Goal: Task Accomplishment & Management: Manage account settings

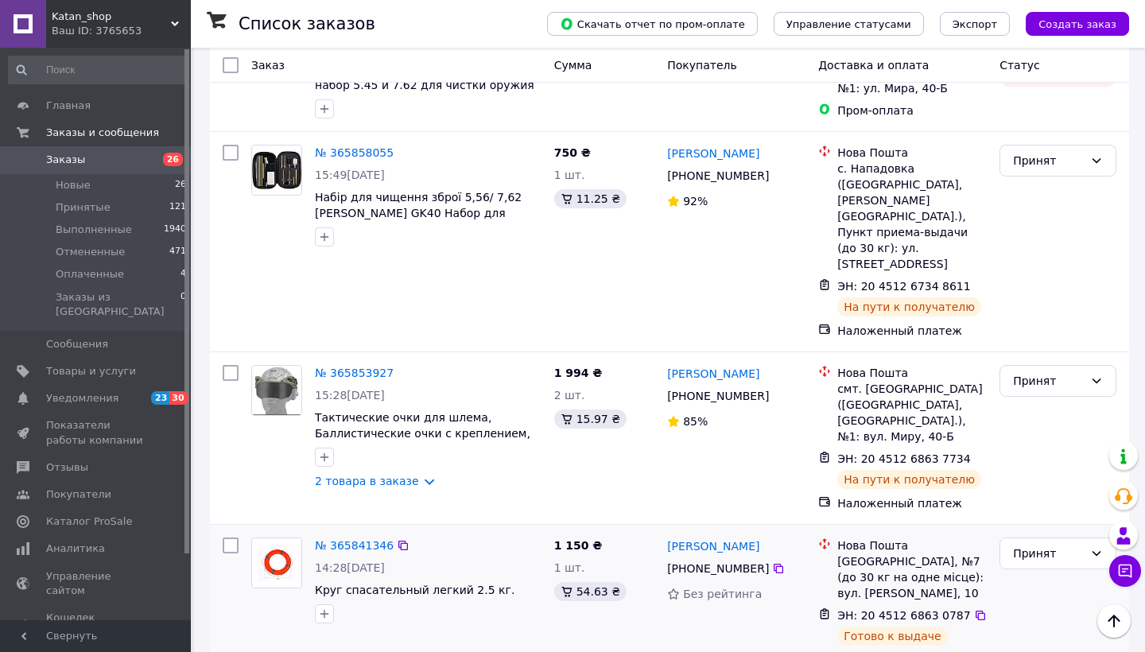
scroll to position [3060, 0]
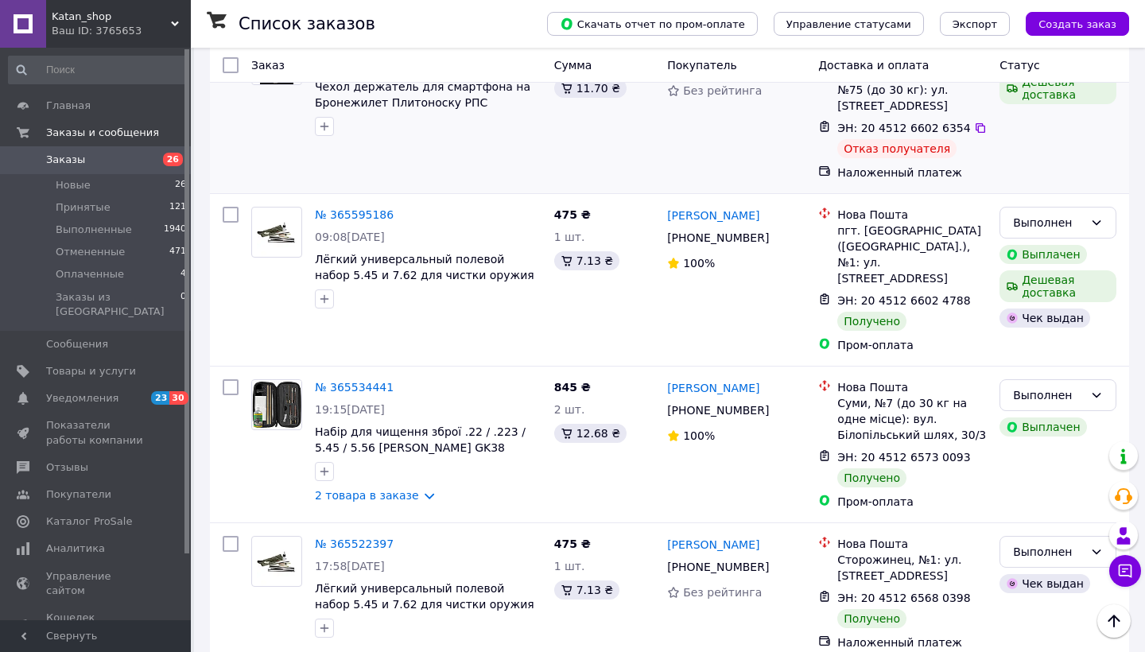
scroll to position [345, 0]
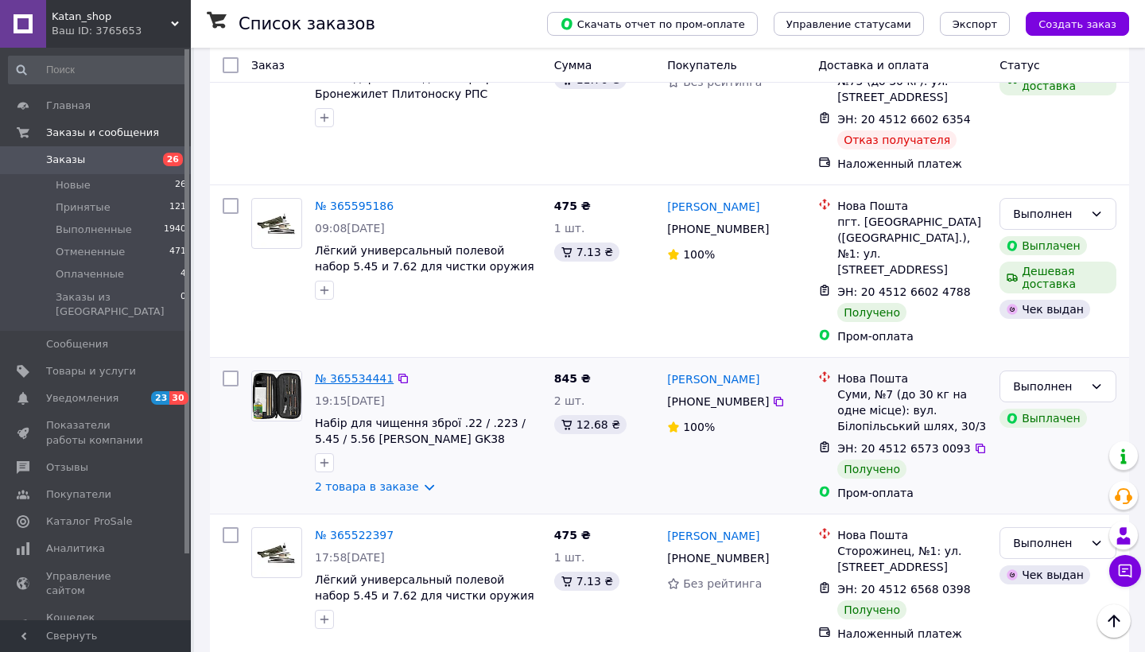
click at [352, 372] on link "№ 365534441" at bounding box center [354, 378] width 79 height 13
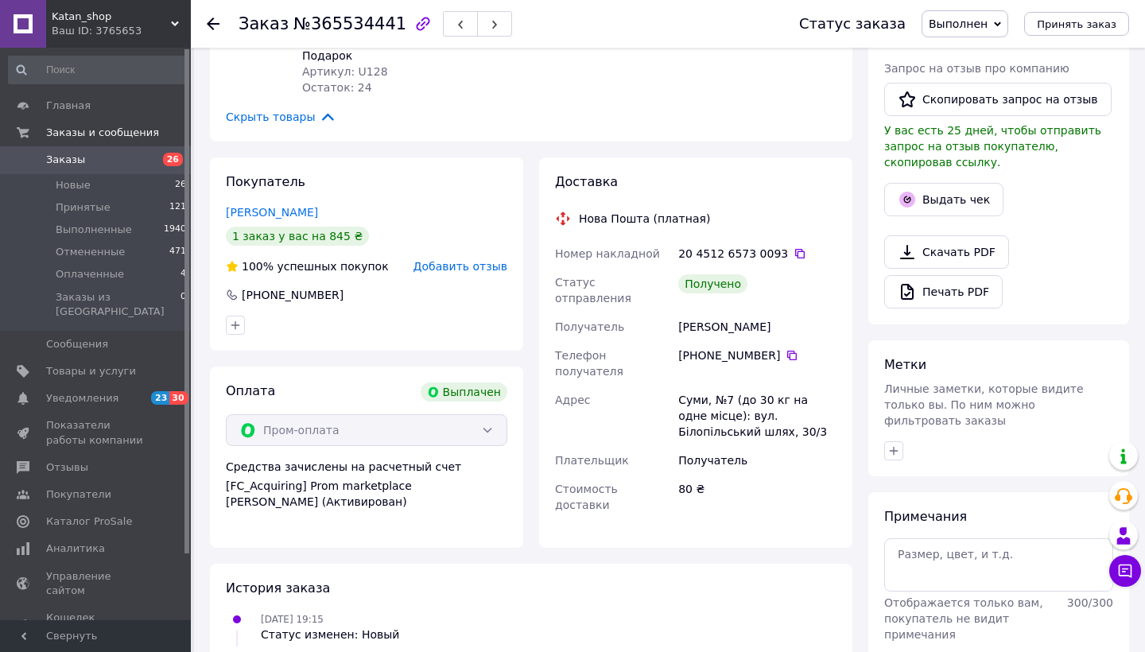
scroll to position [420, 0]
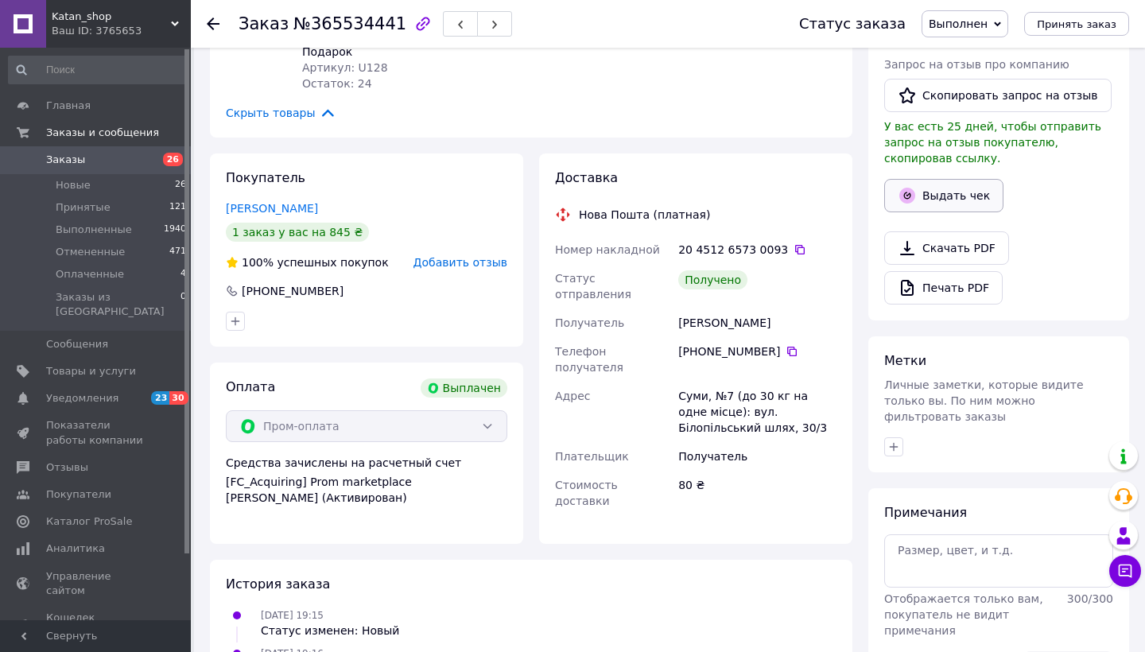
click at [936, 188] on button "Выдать чек" at bounding box center [943, 195] width 119 height 33
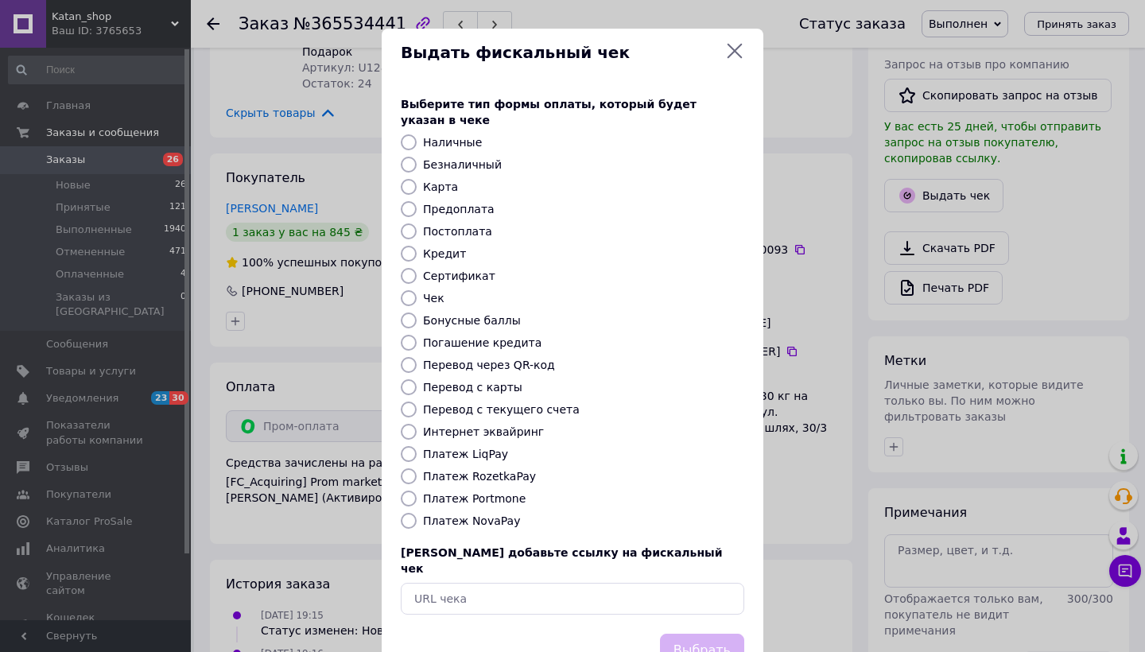
click at [475, 158] on label "Безналичный" at bounding box center [462, 164] width 79 height 13
click at [417, 157] on input "Безналичный" at bounding box center [409, 165] width 16 height 16
radio input "true"
click at [699, 634] on button "Выбрать" at bounding box center [702, 651] width 84 height 34
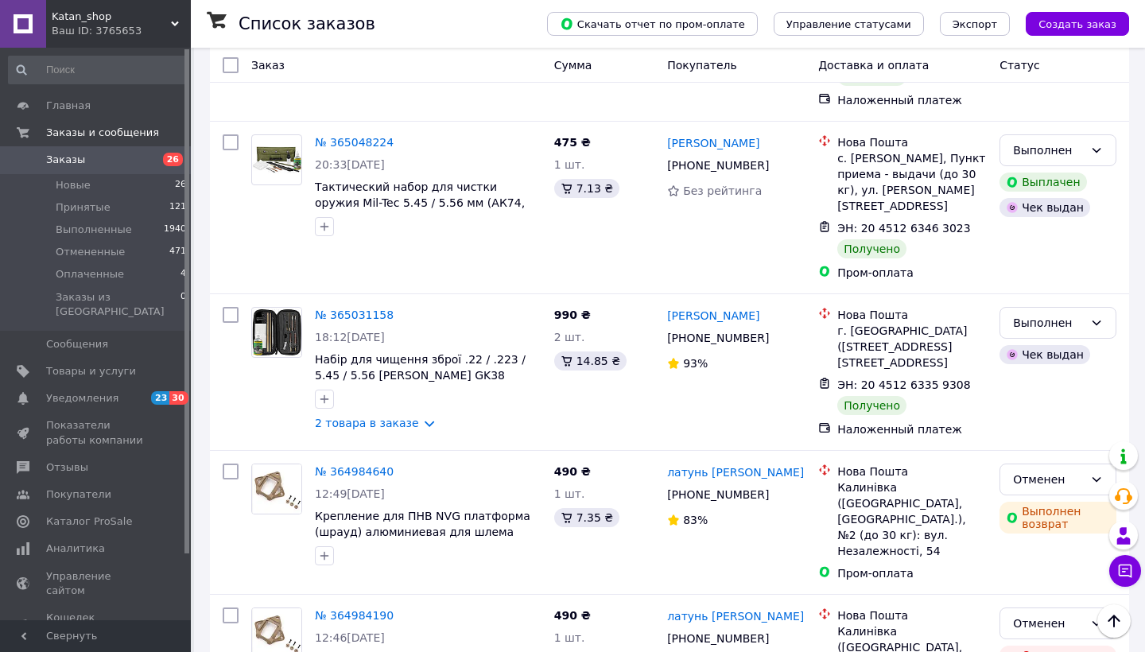
scroll to position [2735, 0]
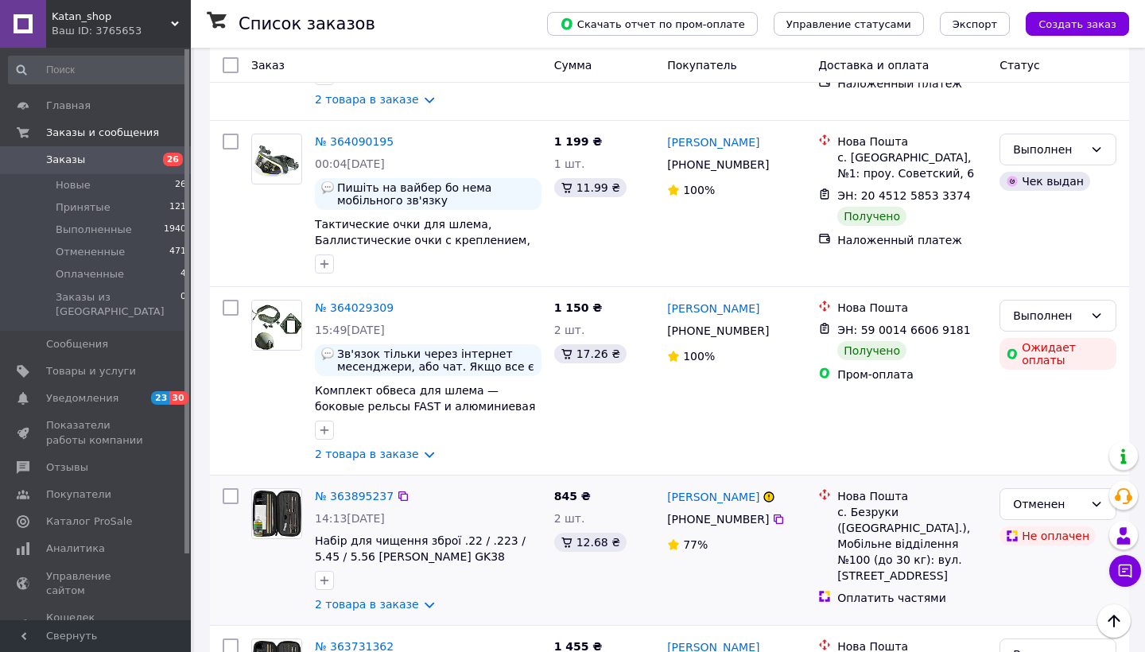
scroll to position [2751, 0]
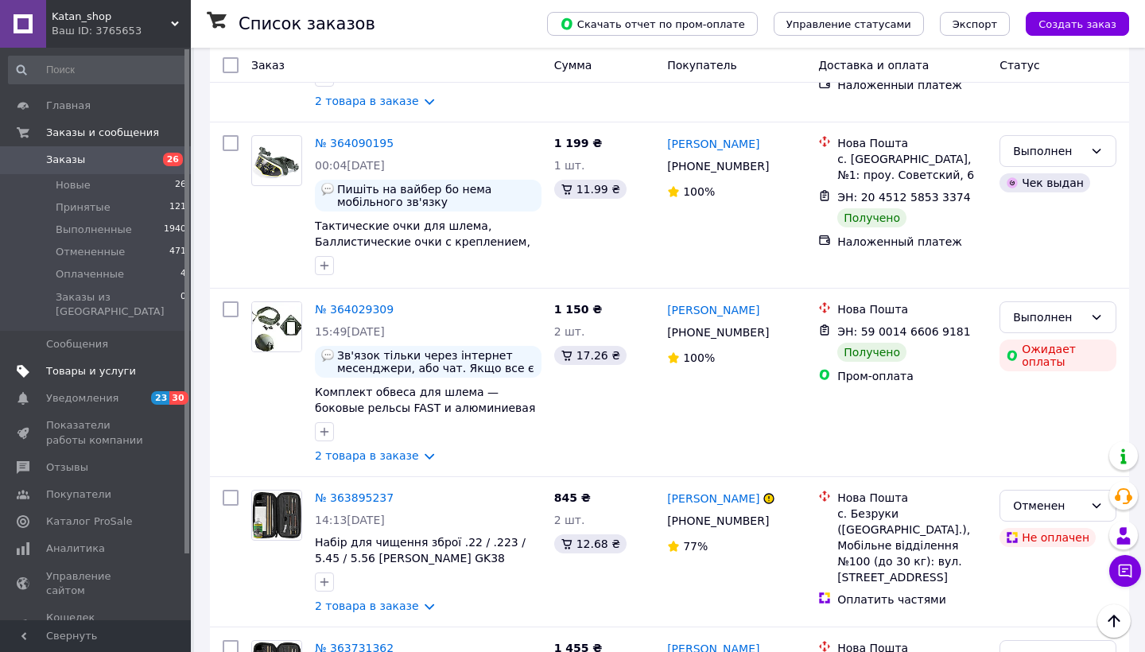
click at [106, 364] on span "Товары и услуги" at bounding box center [91, 371] width 90 height 14
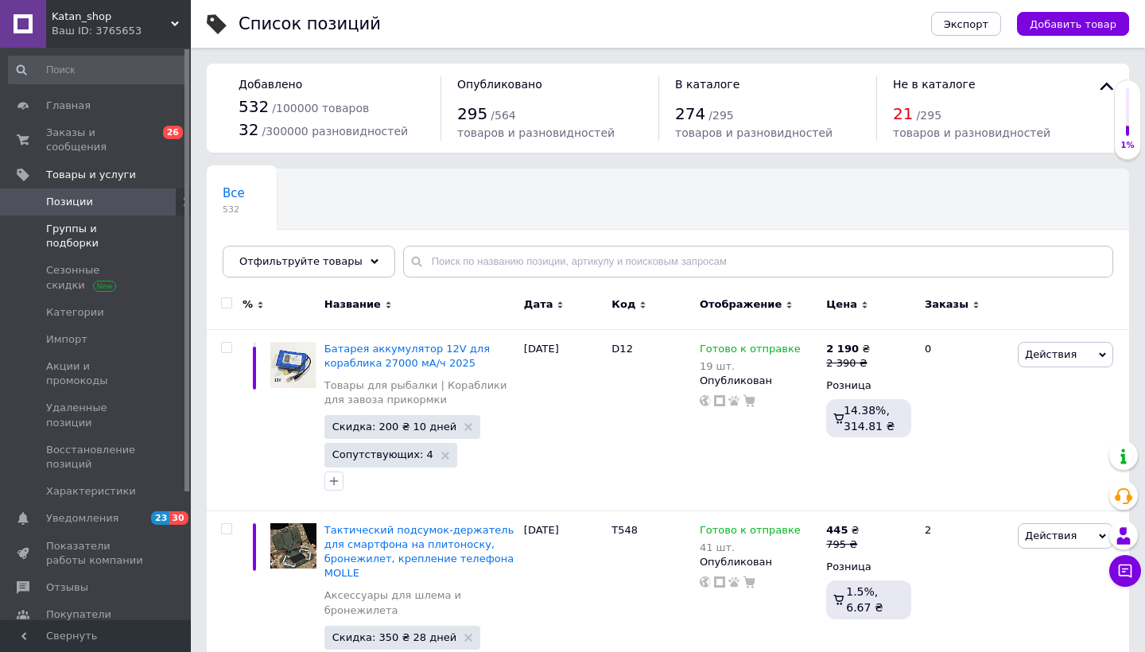
click at [126, 231] on span "Группы и подборки" at bounding box center [96, 236] width 101 height 29
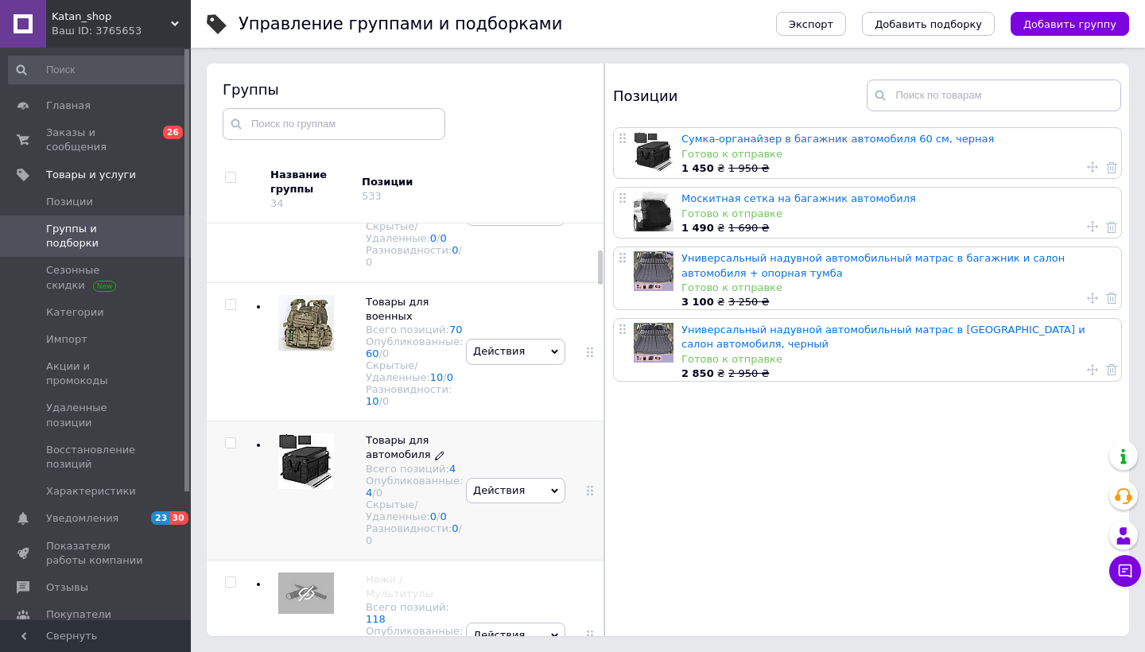
scroll to position [335, 0]
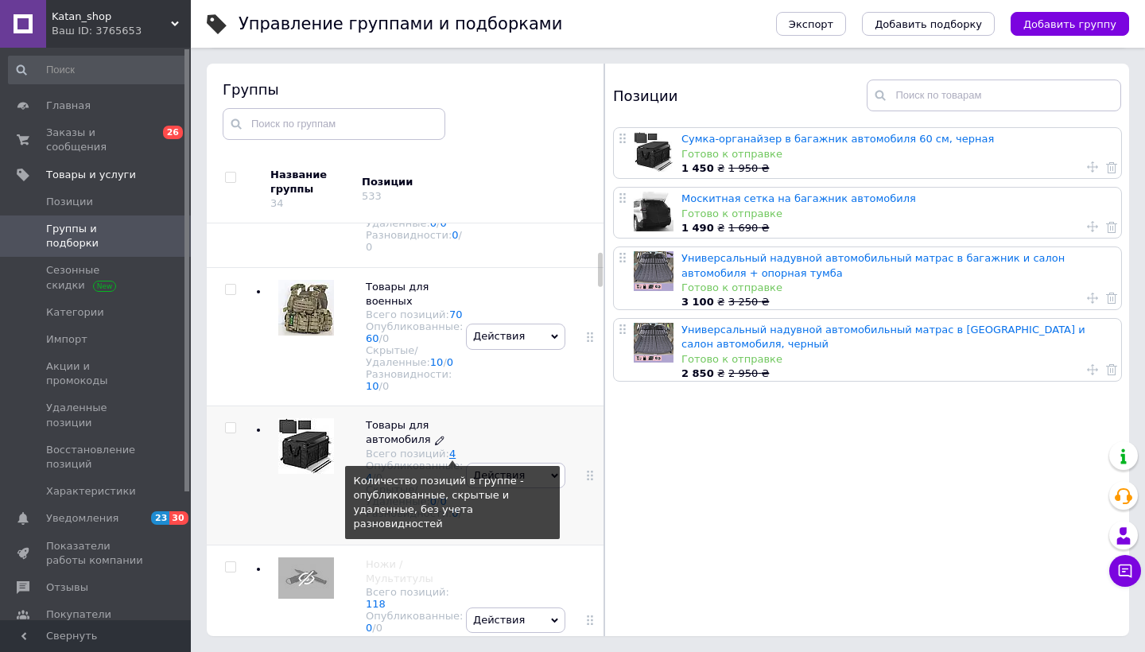
click at [449, 460] on link "4" at bounding box center [452, 454] width 6 height 12
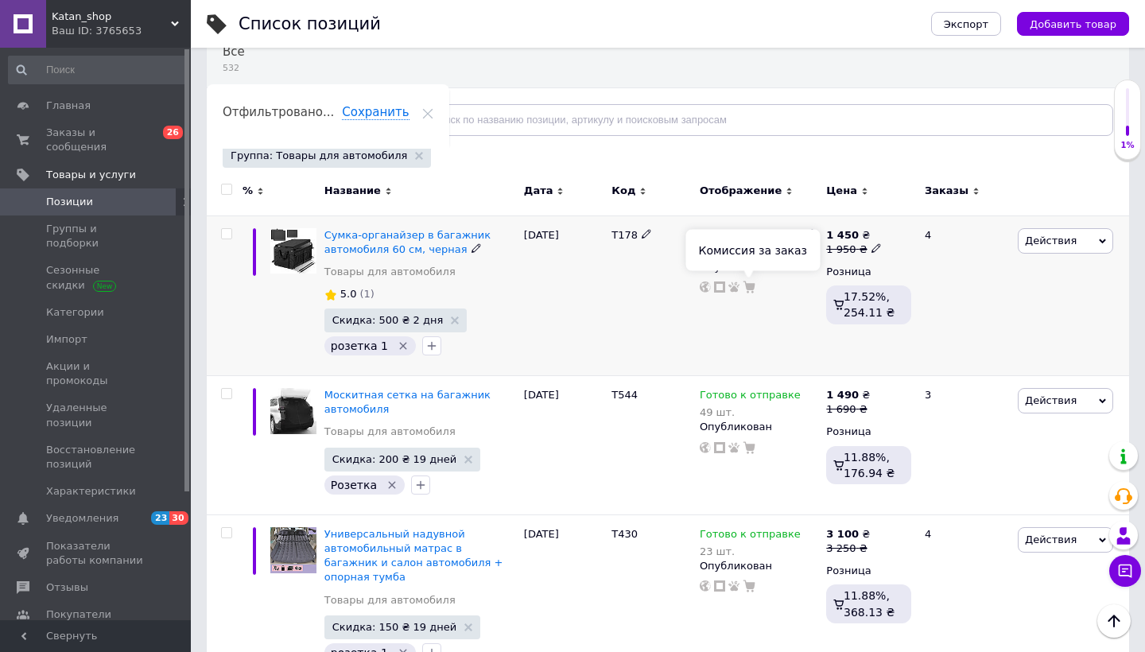
scroll to position [142, 0]
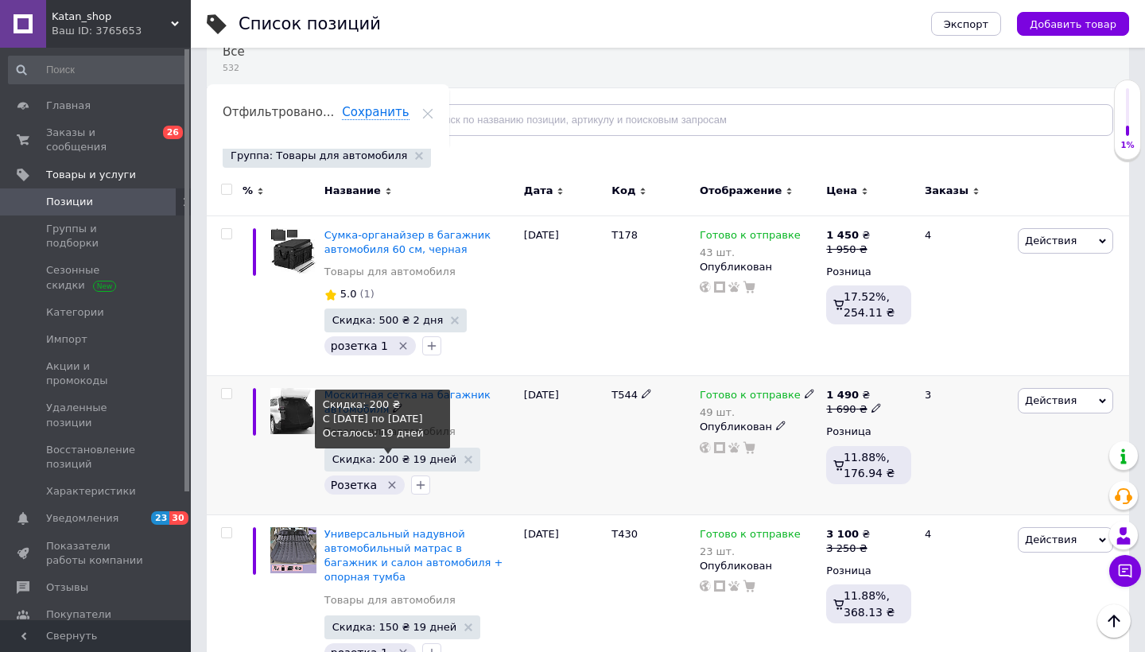
click at [373, 459] on span "Скидка: 200 ₴ 19 дней" at bounding box center [394, 459] width 124 height 10
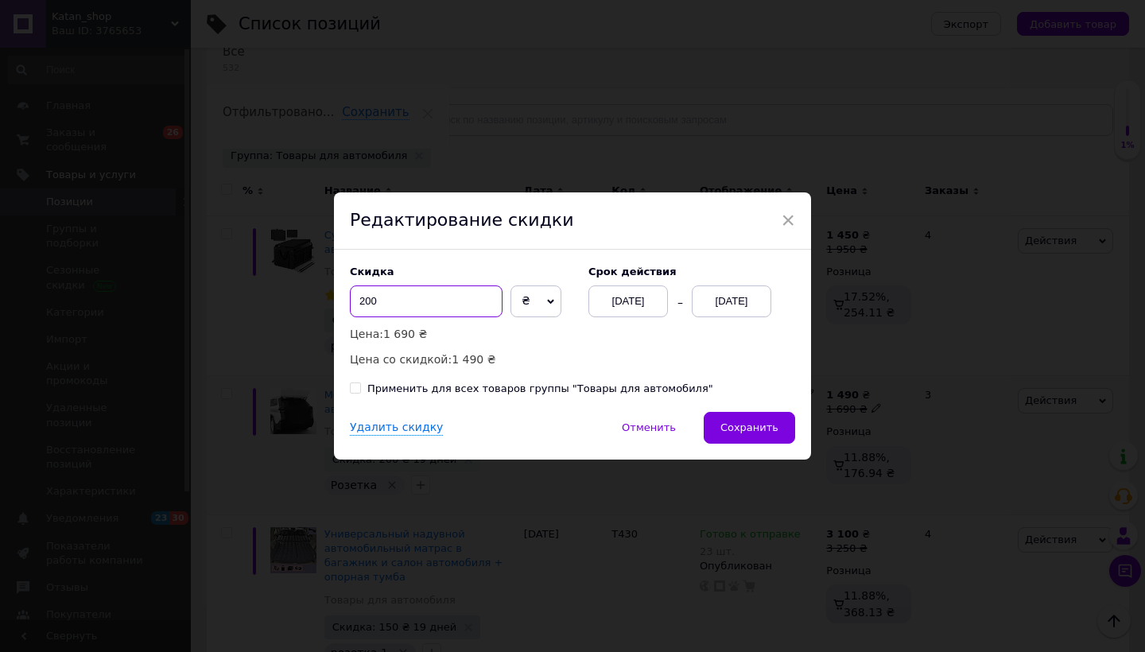
click at [361, 301] on input "200" at bounding box center [426, 302] width 153 height 32
type input "300"
click at [767, 421] on button "Сохранить" at bounding box center [749, 428] width 91 height 32
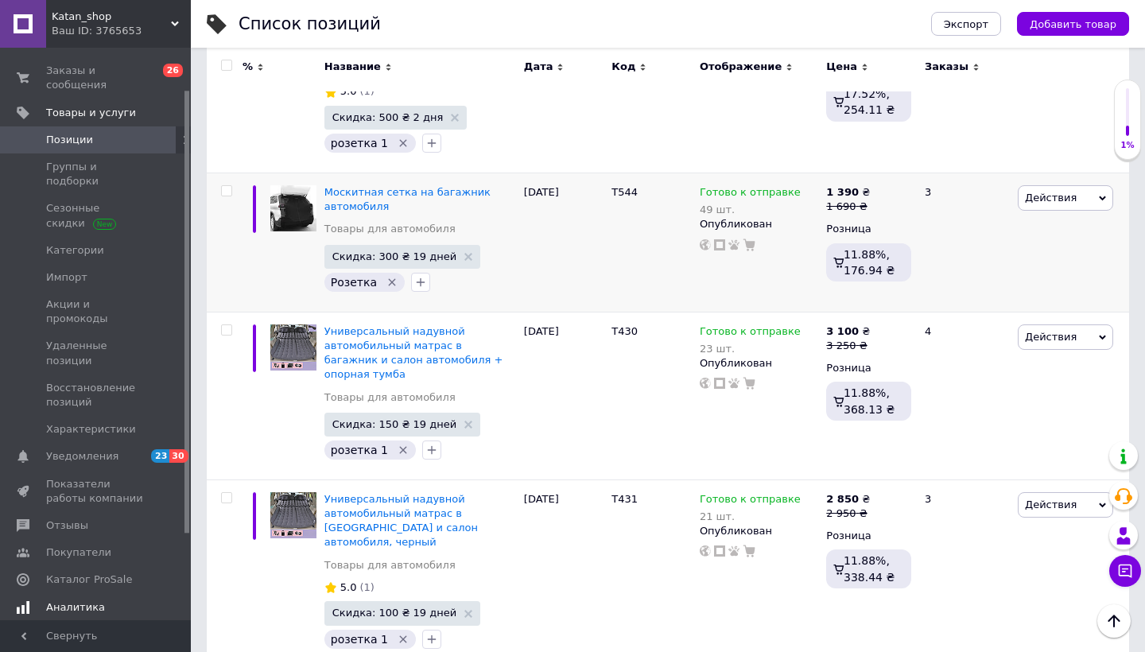
scroll to position [80, 0]
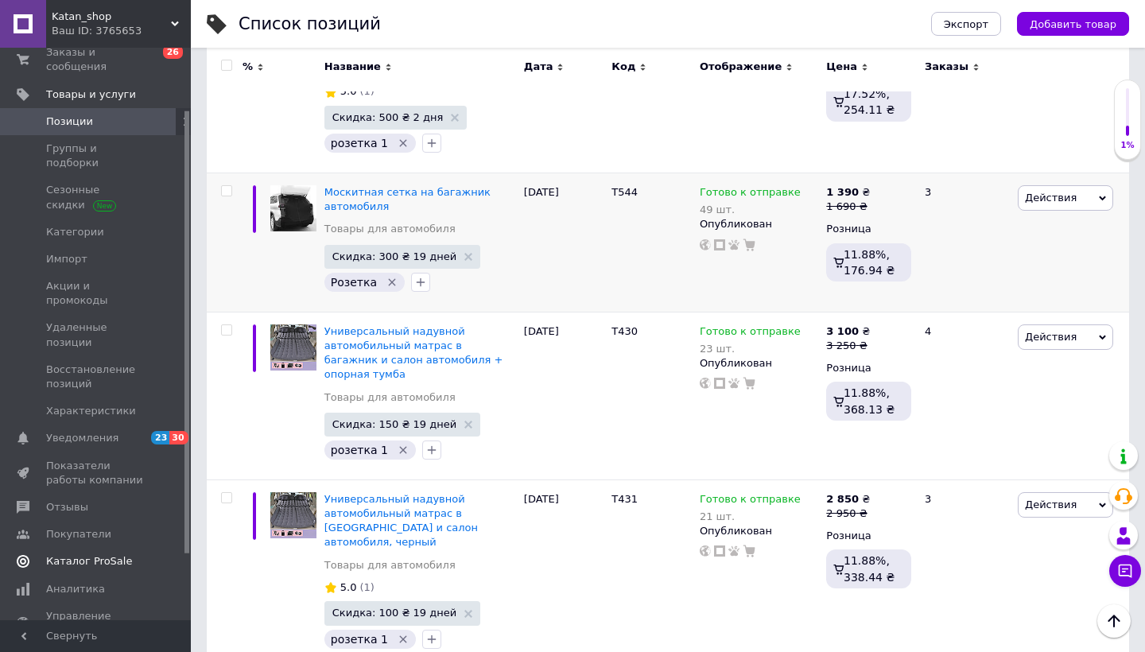
click at [88, 554] on span "Каталог ProSale" at bounding box center [89, 561] width 86 height 14
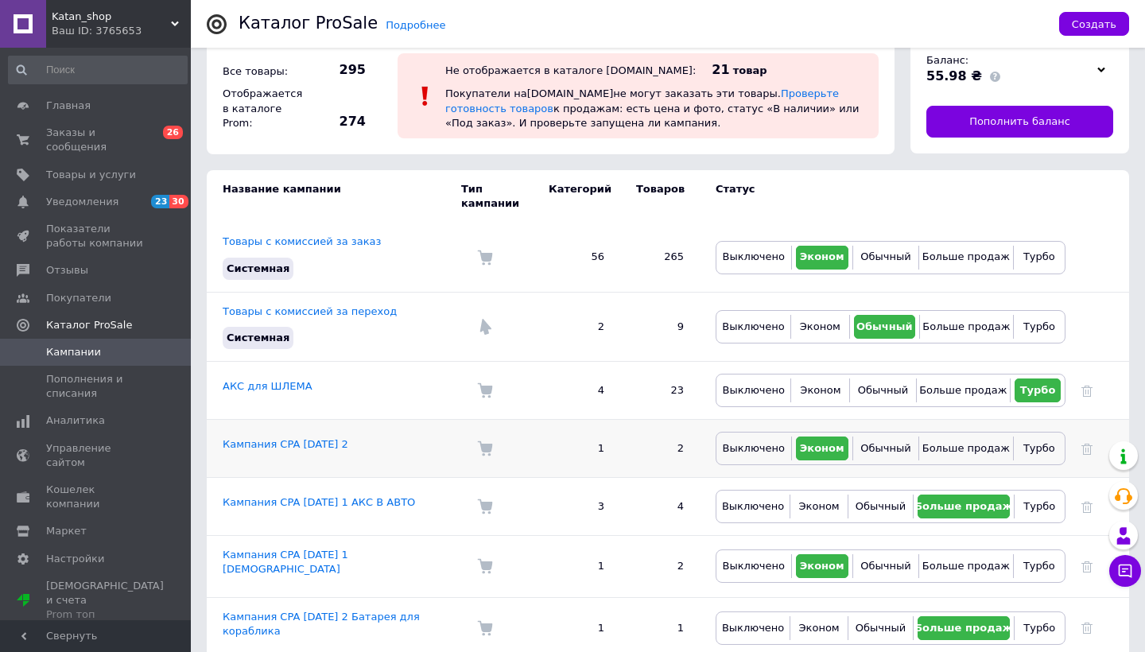
scroll to position [35, 0]
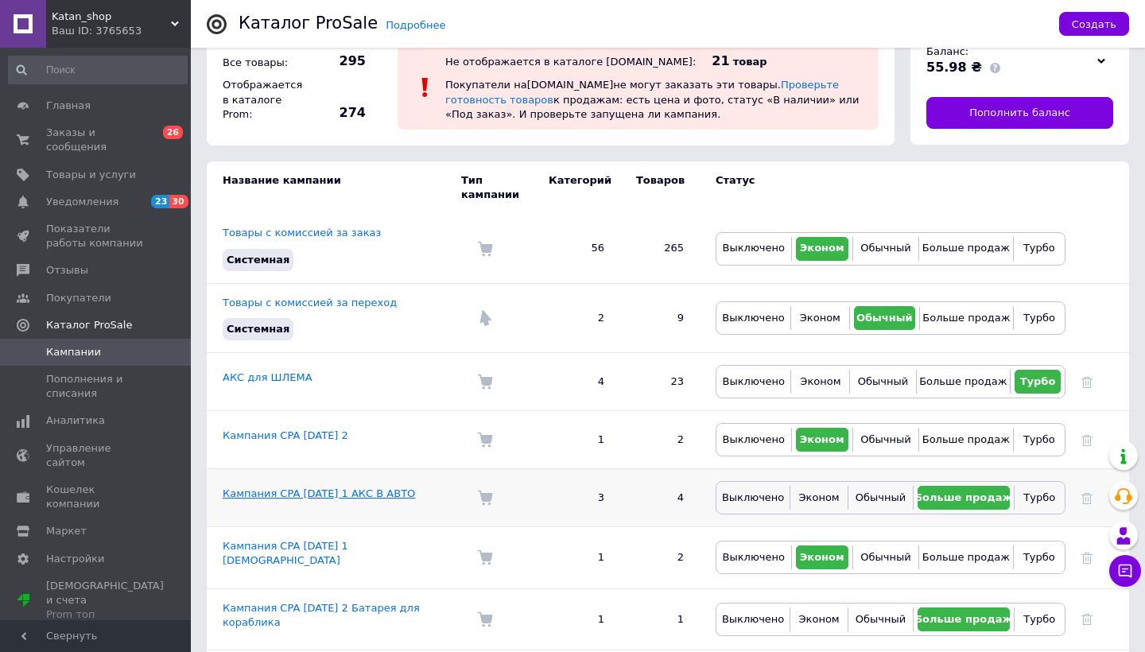
click at [401, 492] on link "Кампания CPA [DATE] 1 АКС В АВТО" at bounding box center [319, 494] width 192 height 12
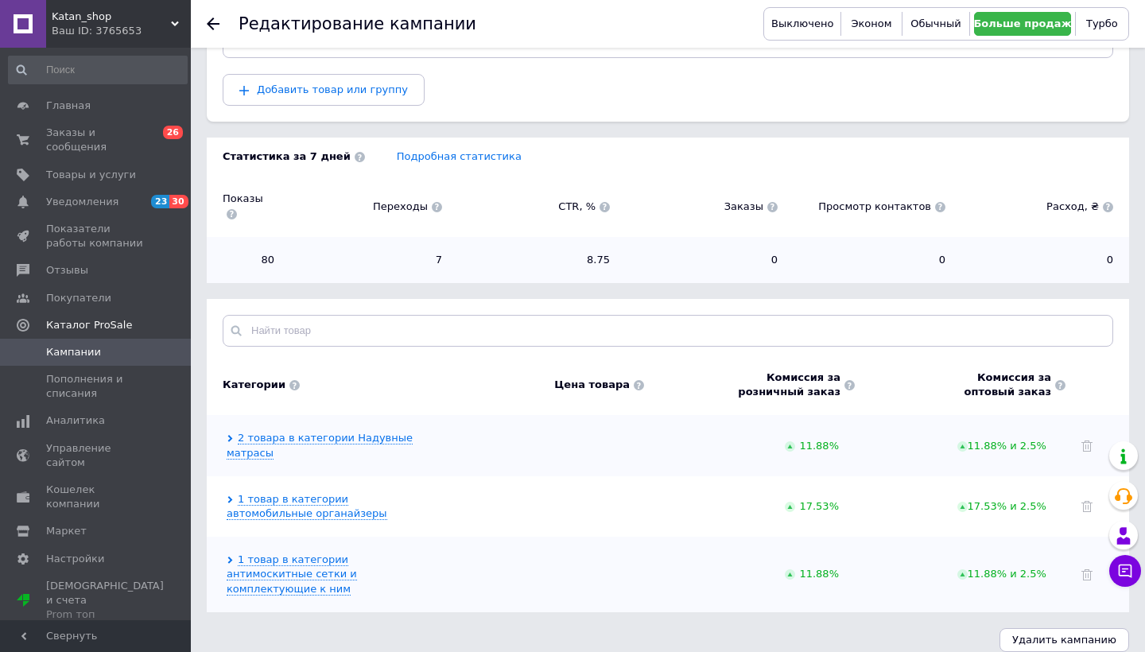
scroll to position [207, 0]
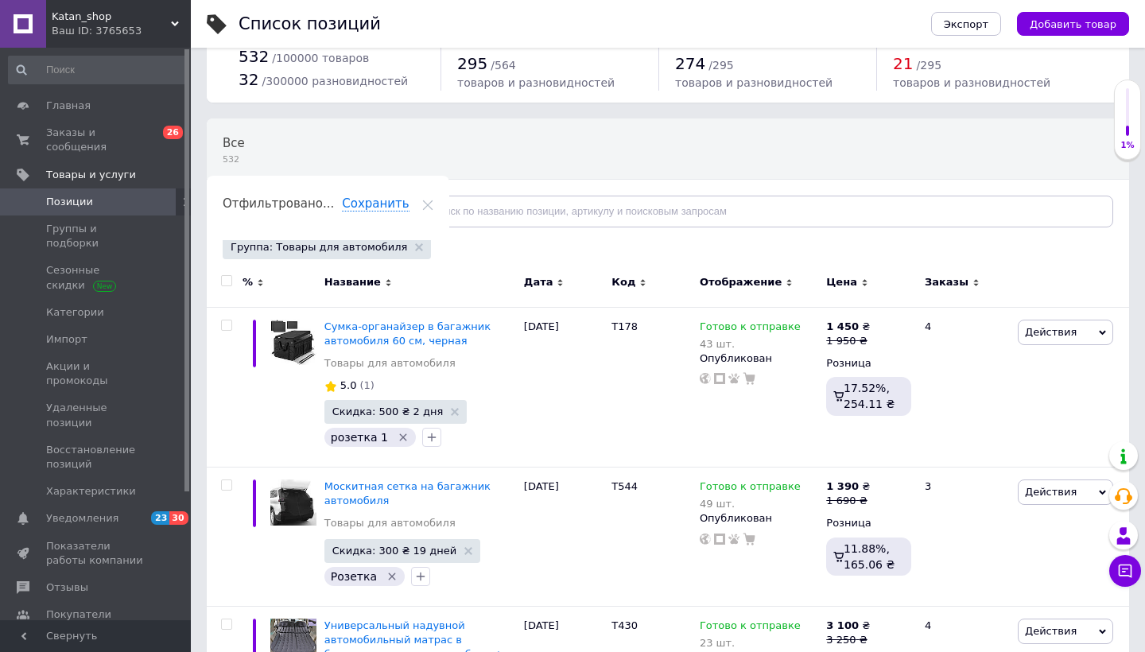
scroll to position [58, 0]
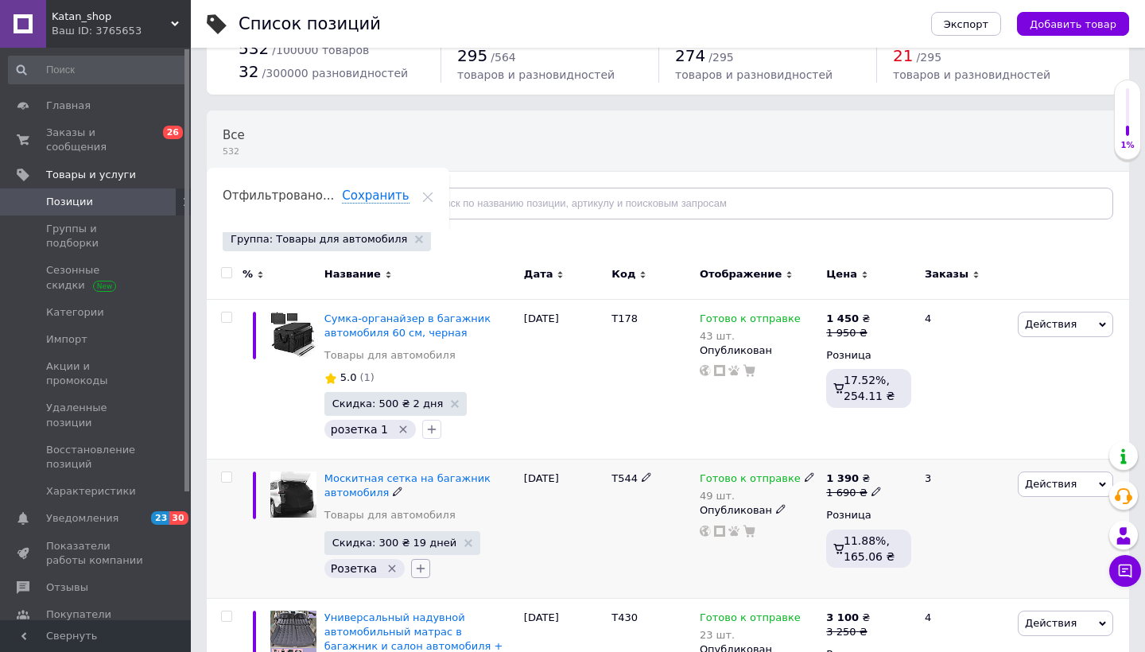
click at [414, 564] on icon "button" at bounding box center [420, 568] width 13 height 13
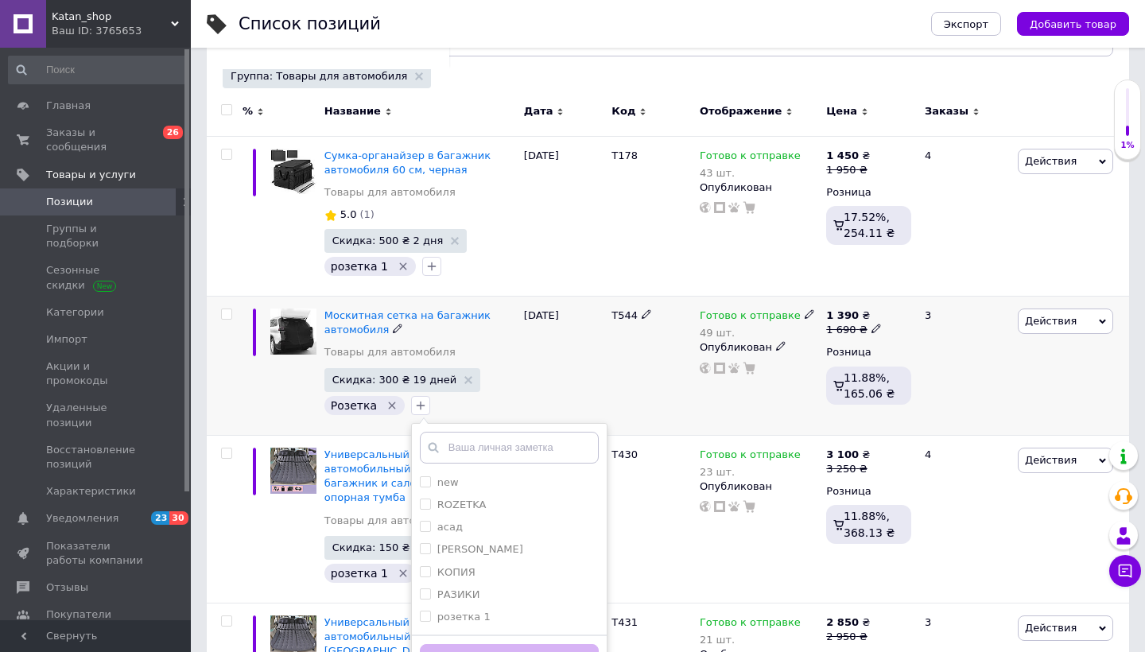
scroll to position [251, 0]
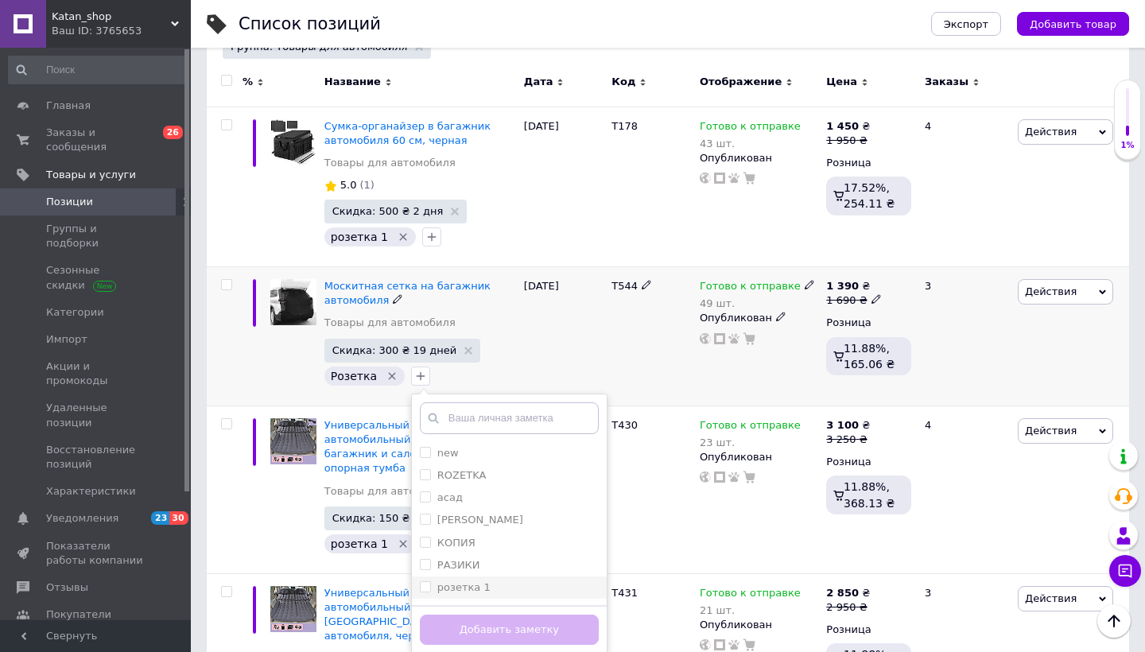
click at [445, 589] on label "розетка 1" at bounding box center [463, 587] width 53 height 12
checkbox input "true"
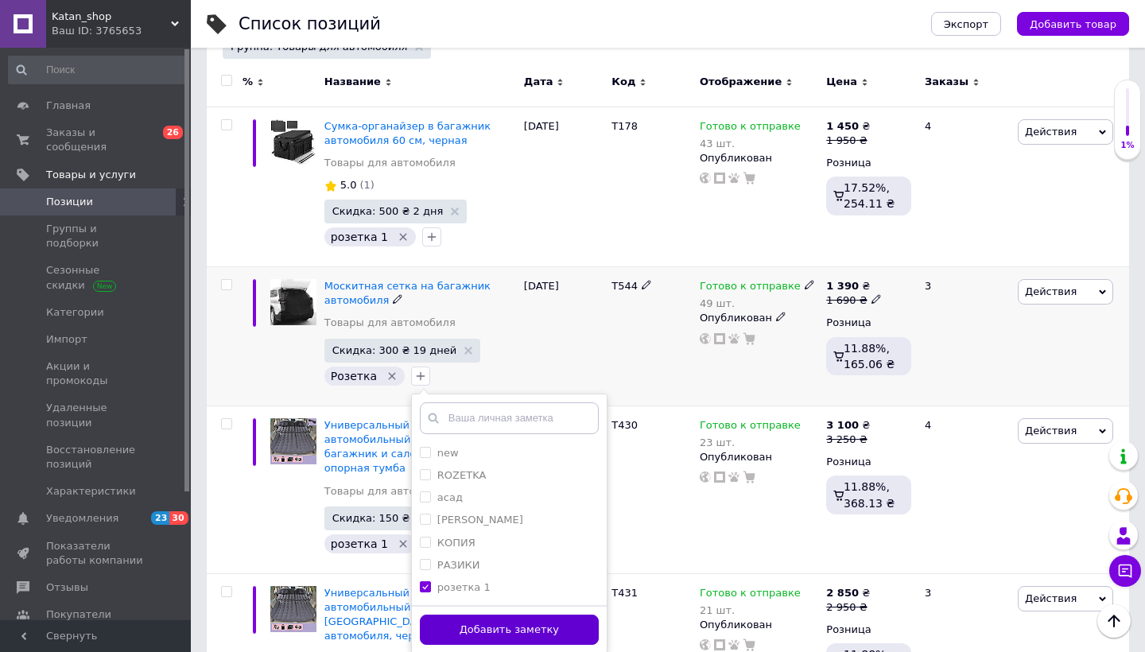
click at [487, 638] on button "Добавить заметку" at bounding box center [509, 630] width 179 height 31
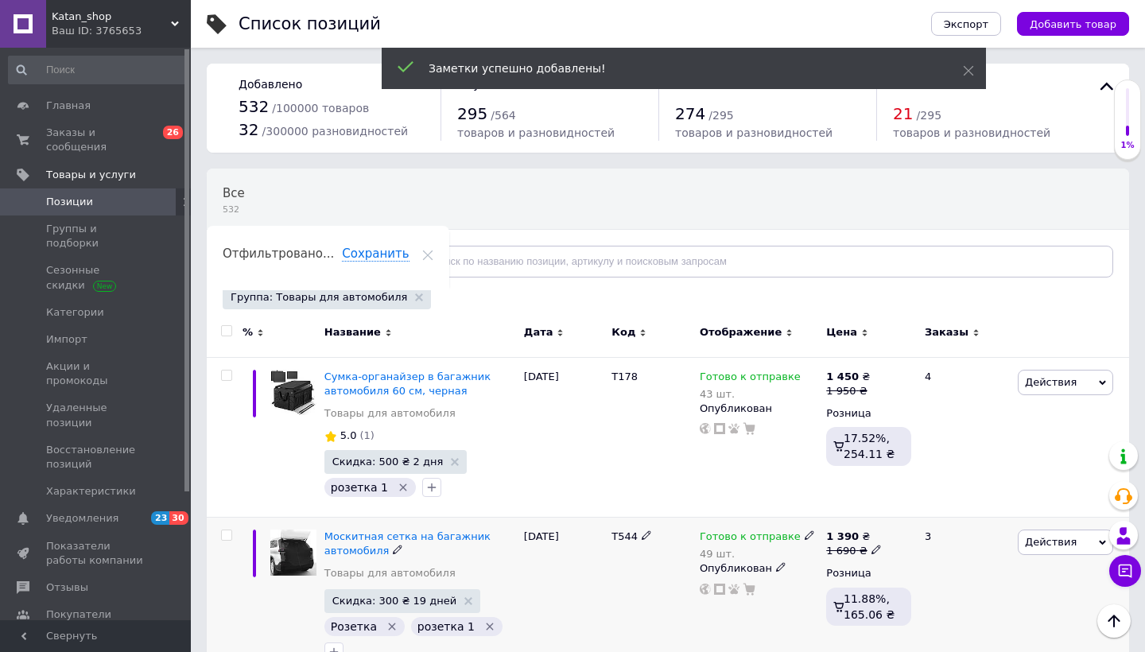
scroll to position [0, 0]
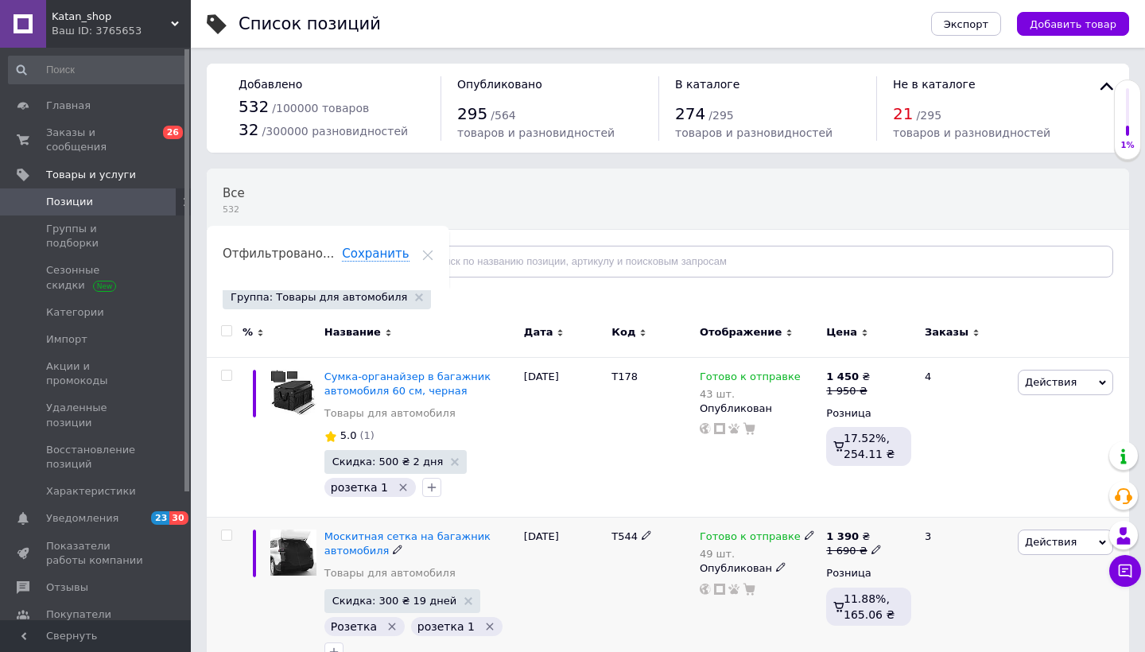
click at [87, 198] on span "Позиции" at bounding box center [69, 202] width 47 height 14
click at [1133, 564] on icon at bounding box center [1125, 571] width 16 height 16
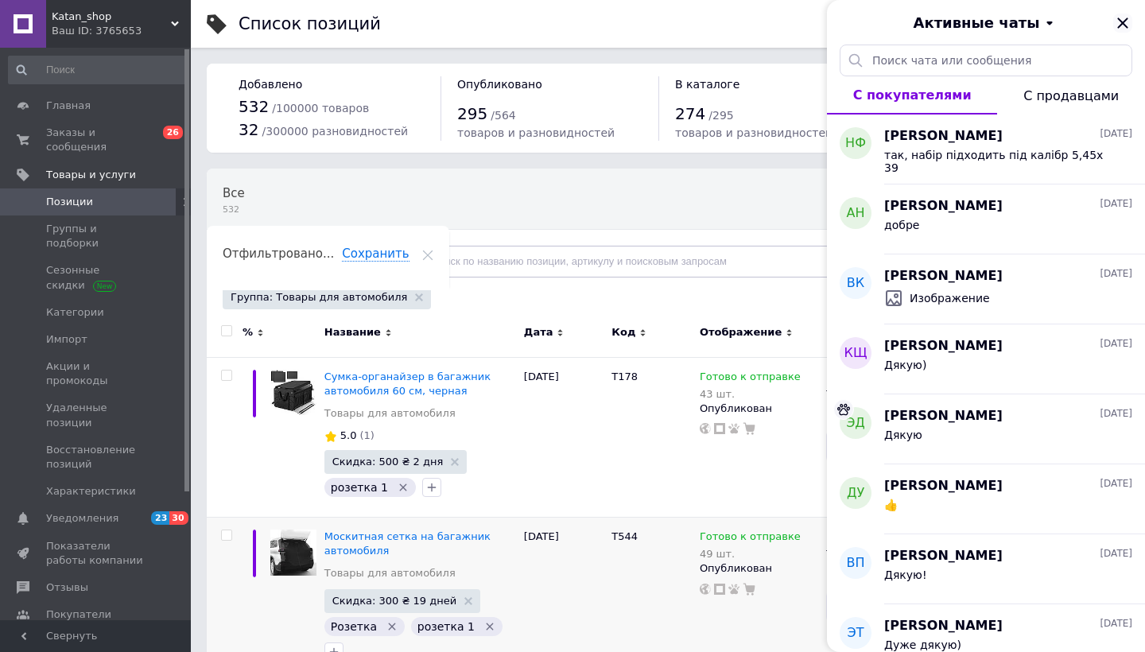
click at [1125, 21] on icon "Закрыть" at bounding box center [1122, 22] width 10 height 10
